Goal: Obtain resource: Download file/media

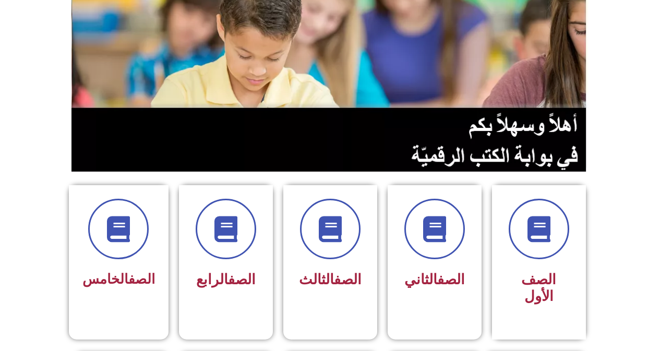
scroll to position [125, 0]
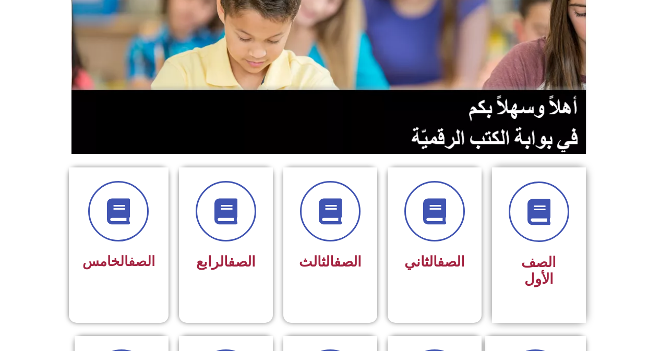
click at [561, 247] on div "الصف الأول" at bounding box center [539, 237] width 66 height 112
click at [554, 234] on span at bounding box center [538, 211] width 67 height 67
click at [547, 197] on span at bounding box center [538, 211] width 67 height 67
click at [538, 191] on span at bounding box center [538, 211] width 67 height 67
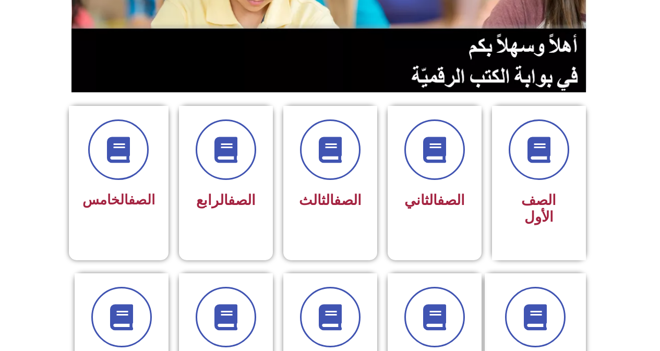
scroll to position [202, 0]
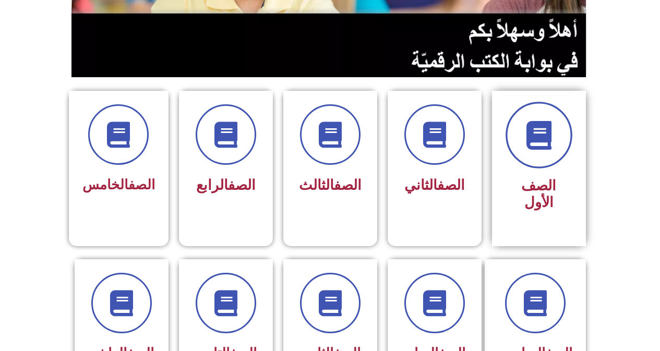
click at [536, 112] on span at bounding box center [538, 135] width 67 height 67
click at [536, 125] on icon at bounding box center [538, 135] width 29 height 29
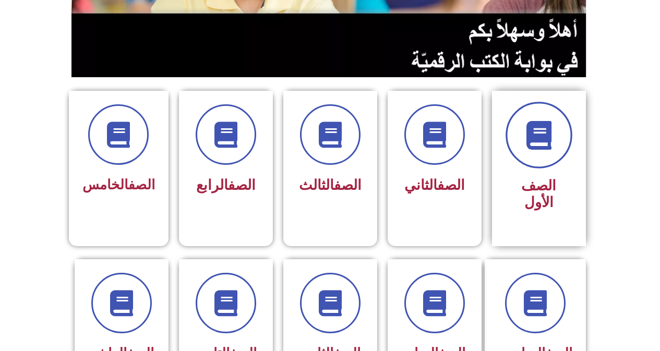
click at [536, 125] on icon at bounding box center [538, 135] width 29 height 29
drag, startPoint x: 556, startPoint y: 168, endPoint x: 556, endPoint y: 159, distance: 8.9
click at [556, 167] on div "الصف الأول" at bounding box center [539, 161] width 66 height 112
click at [556, 159] on span at bounding box center [538, 135] width 67 height 67
click at [555, 159] on span at bounding box center [538, 135] width 67 height 67
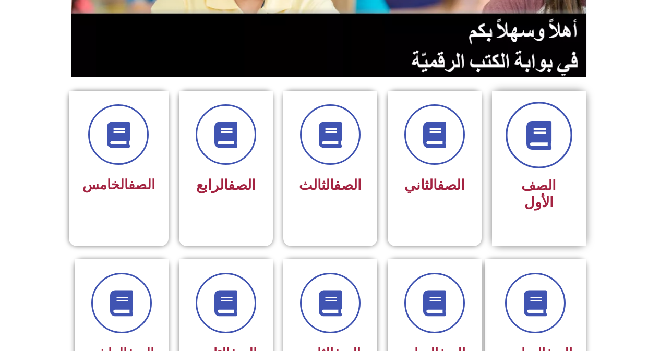
click at [555, 156] on span at bounding box center [538, 135] width 67 height 67
click at [555, 155] on span at bounding box center [538, 135] width 67 height 67
click at [556, 149] on span at bounding box center [538, 135] width 67 height 67
click at [556, 148] on span at bounding box center [538, 135] width 67 height 67
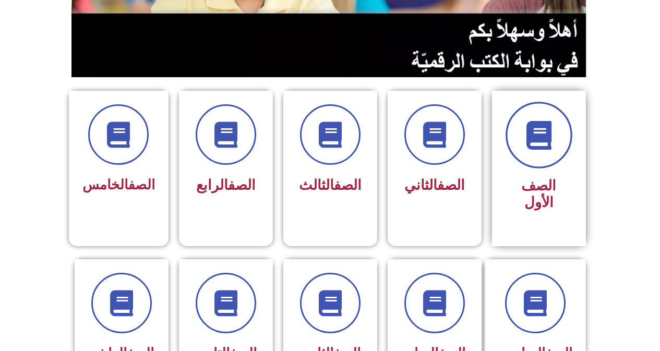
click at [557, 148] on span at bounding box center [538, 135] width 67 height 67
click at [559, 148] on span at bounding box center [538, 135] width 67 height 67
click at [536, 189] on span "الصف الأول" at bounding box center [538, 193] width 35 height 33
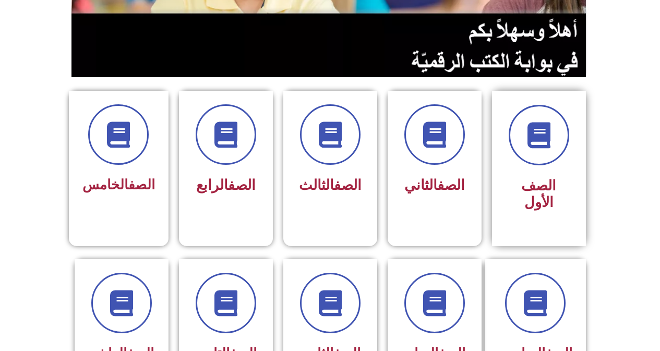
click at [536, 189] on span "الصف الأول" at bounding box center [538, 193] width 35 height 33
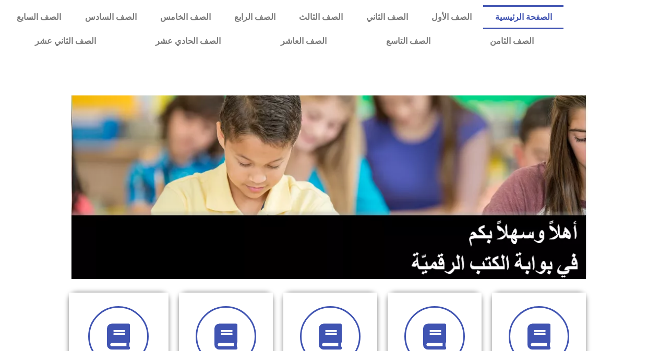
scroll to position [202, 0]
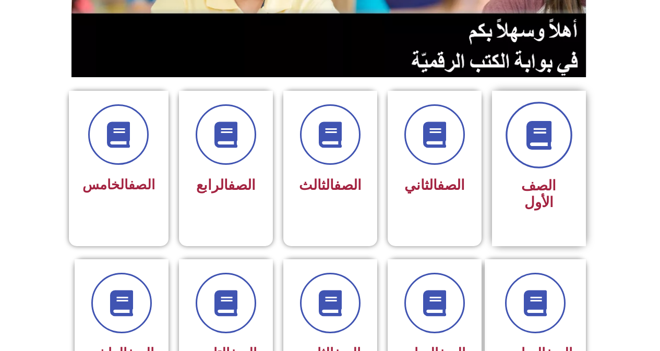
click at [536, 160] on span at bounding box center [538, 135] width 67 height 67
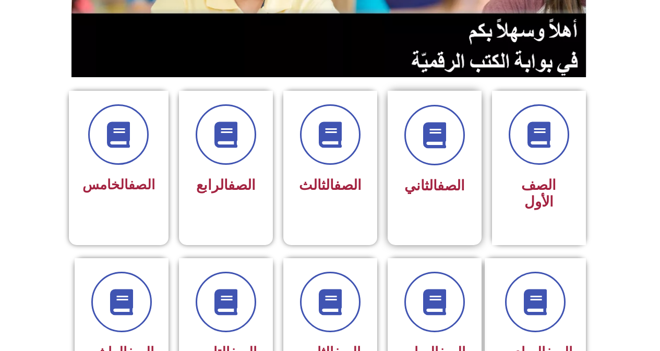
click at [464, 145] on div at bounding box center [434, 135] width 66 height 60
click at [195, 196] on div "الصف الرابع" at bounding box center [226, 186] width 66 height 26
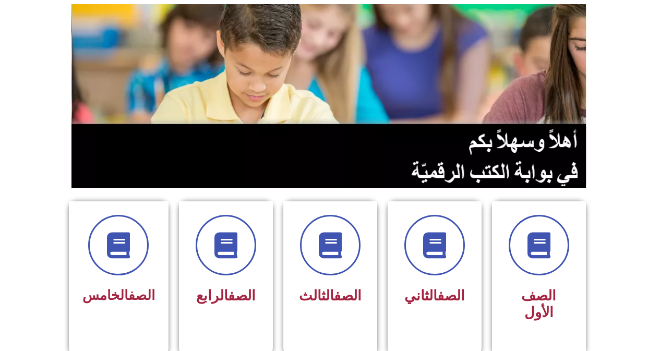
scroll to position [199, 0]
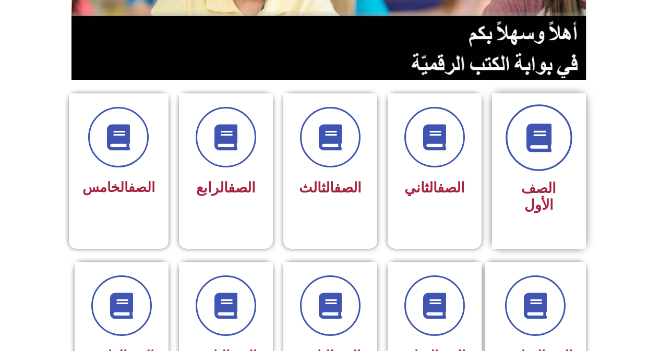
click at [554, 145] on span at bounding box center [538, 137] width 67 height 67
click at [551, 145] on icon at bounding box center [538, 138] width 29 height 29
click at [551, 144] on icon at bounding box center [538, 138] width 29 height 29
click at [551, 143] on icon at bounding box center [538, 138] width 29 height 29
click at [551, 142] on icon at bounding box center [538, 138] width 29 height 29
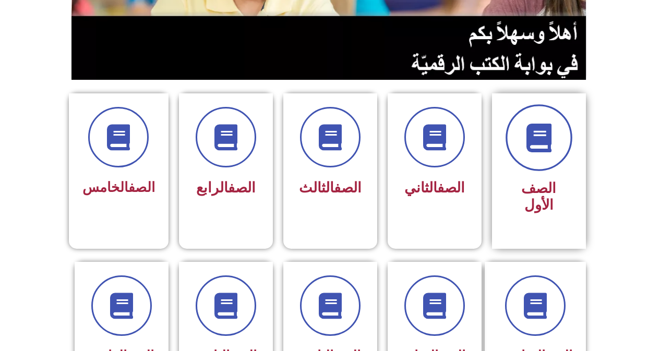
click at [551, 141] on icon at bounding box center [538, 138] width 29 height 29
drag, startPoint x: 550, startPoint y: 138, endPoint x: 561, endPoint y: 124, distance: 18.6
click at [561, 124] on span at bounding box center [538, 137] width 67 height 67
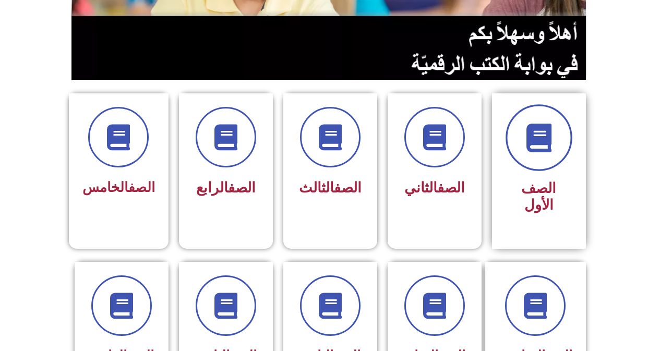
click at [561, 124] on span at bounding box center [538, 137] width 67 height 67
click at [543, 140] on icon at bounding box center [538, 138] width 29 height 29
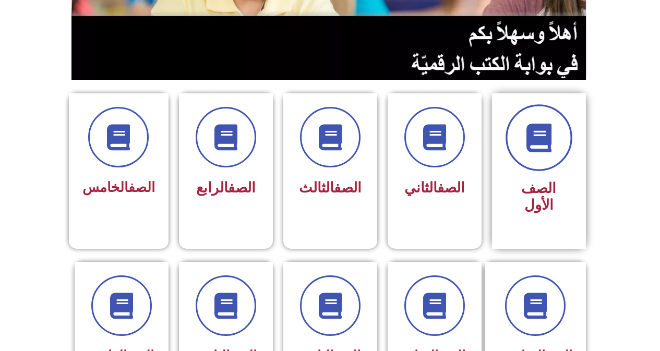
click at [543, 140] on icon at bounding box center [538, 138] width 29 height 29
click at [542, 140] on icon at bounding box center [538, 138] width 29 height 29
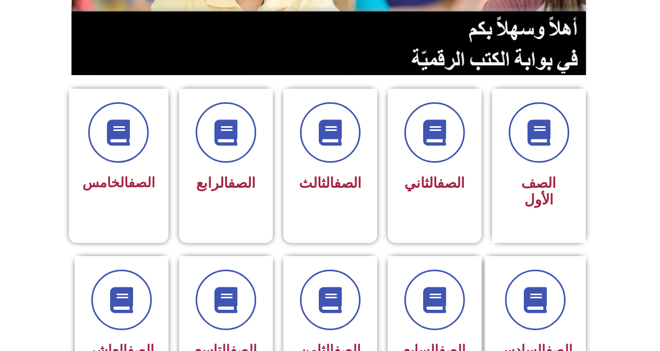
scroll to position [189, 0]
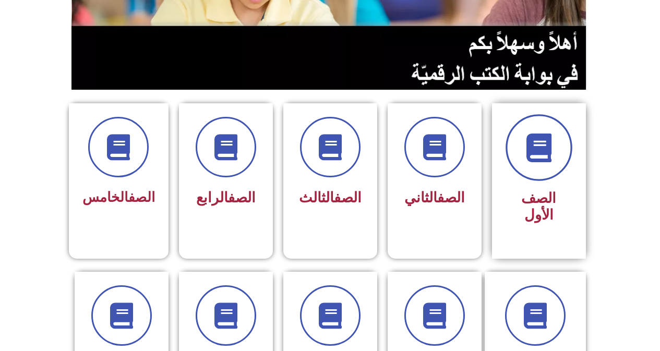
click at [550, 166] on span at bounding box center [538, 147] width 67 height 67
click at [538, 143] on icon at bounding box center [538, 147] width 29 height 29
click at [545, 151] on icon at bounding box center [538, 147] width 29 height 29
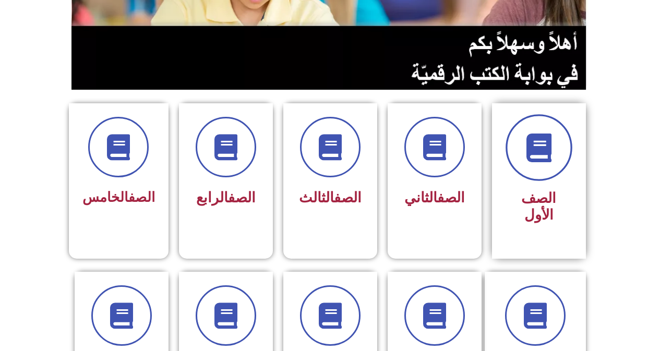
click at [548, 162] on icon at bounding box center [538, 147] width 29 height 29
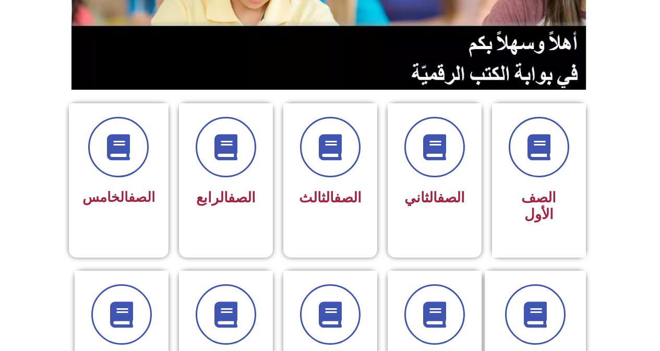
scroll to position [219, 0]
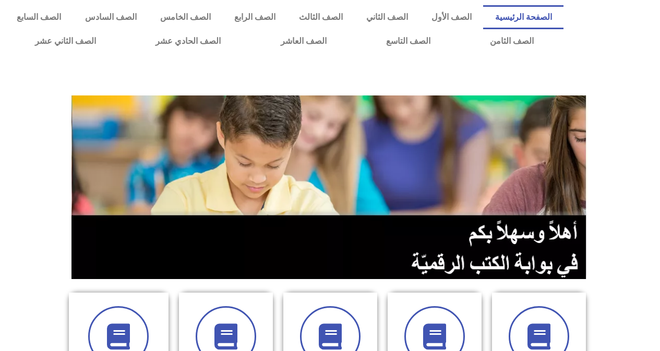
scroll to position [199, 0]
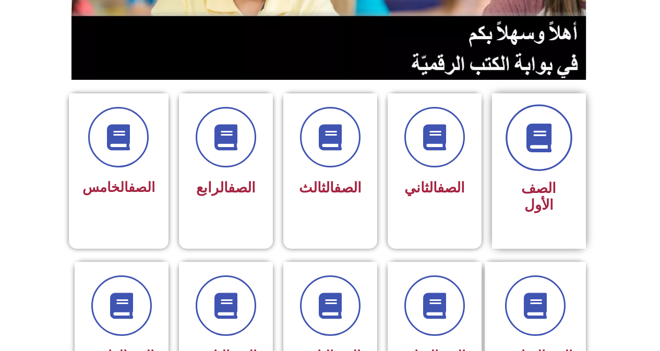
click at [554, 130] on span at bounding box center [538, 137] width 67 height 67
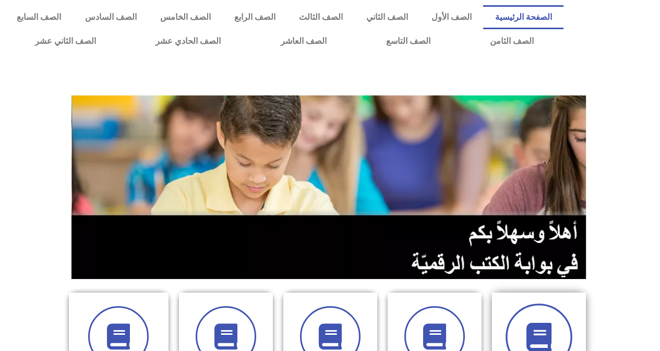
click at [553, 328] on icon at bounding box center [538, 337] width 29 height 29
click at [551, 327] on icon at bounding box center [538, 337] width 29 height 29
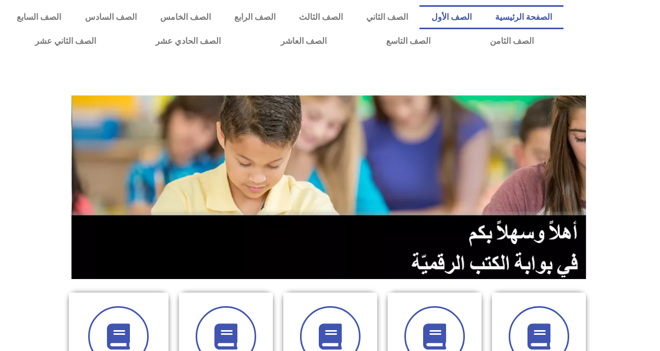
click at [456, 23] on link "الصف الأول" at bounding box center [451, 17] width 64 height 24
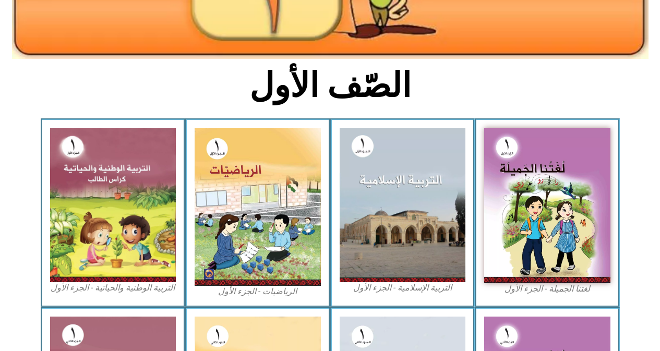
scroll to position [229, 0]
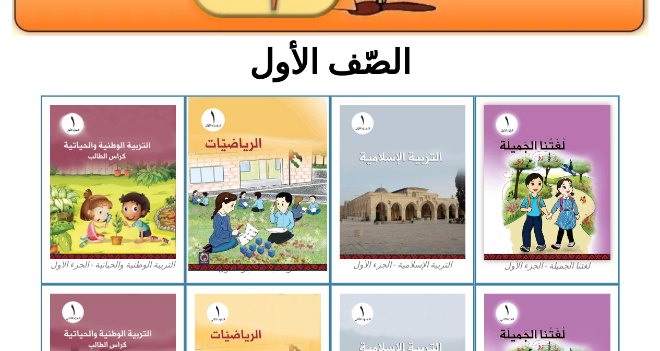
click at [266, 191] on img at bounding box center [257, 184] width 139 height 174
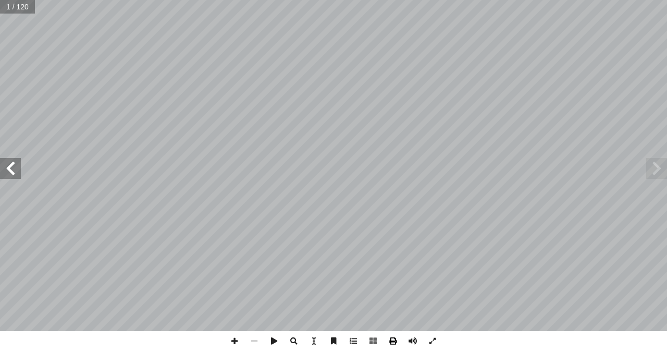
click at [394, 345] on span at bounding box center [393, 341] width 20 height 20
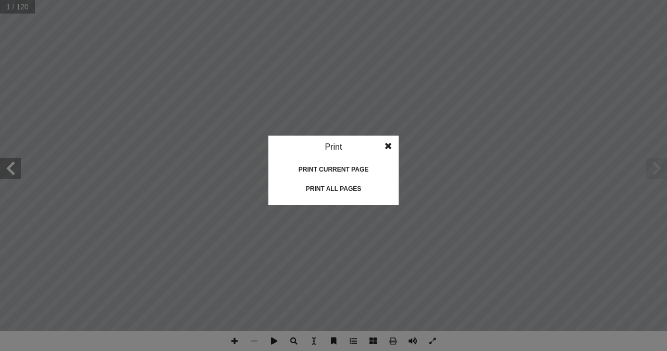
click at [342, 186] on div "Print all pages" at bounding box center [334, 188] width 104 height 17
